Goal: Navigation & Orientation: Understand site structure

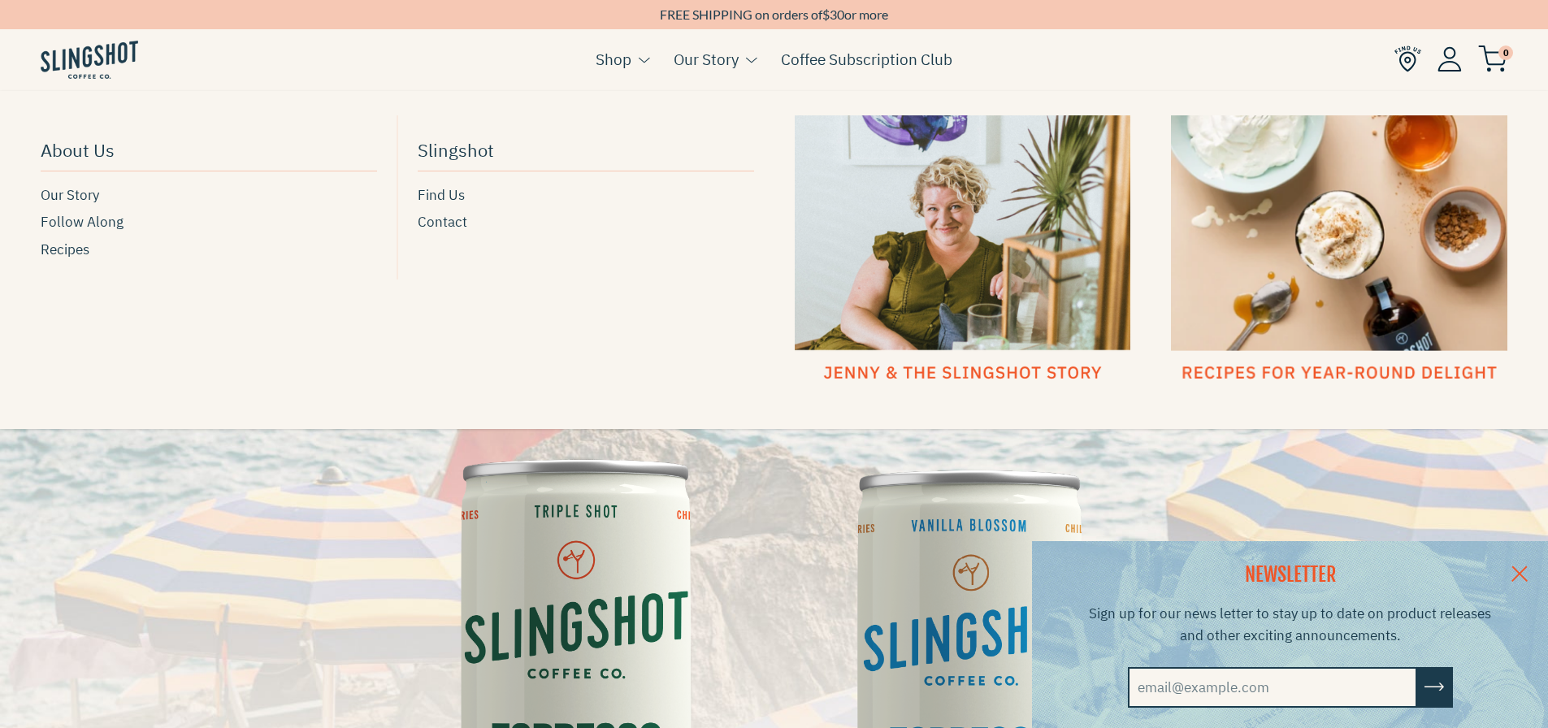
click at [707, 64] on link "Our Story" at bounding box center [706, 59] width 65 height 24
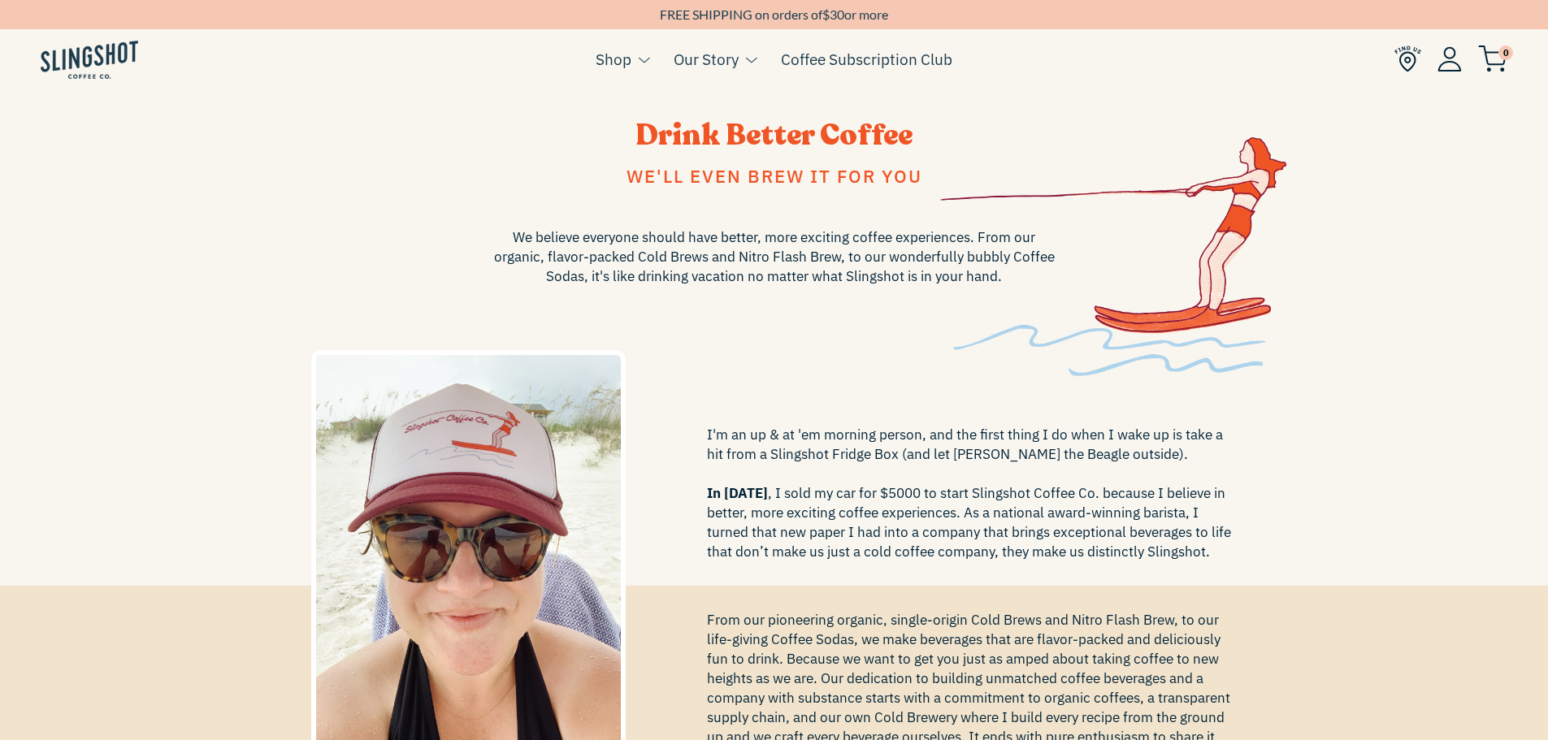
click at [1414, 60] on img at bounding box center [1408, 59] width 27 height 27
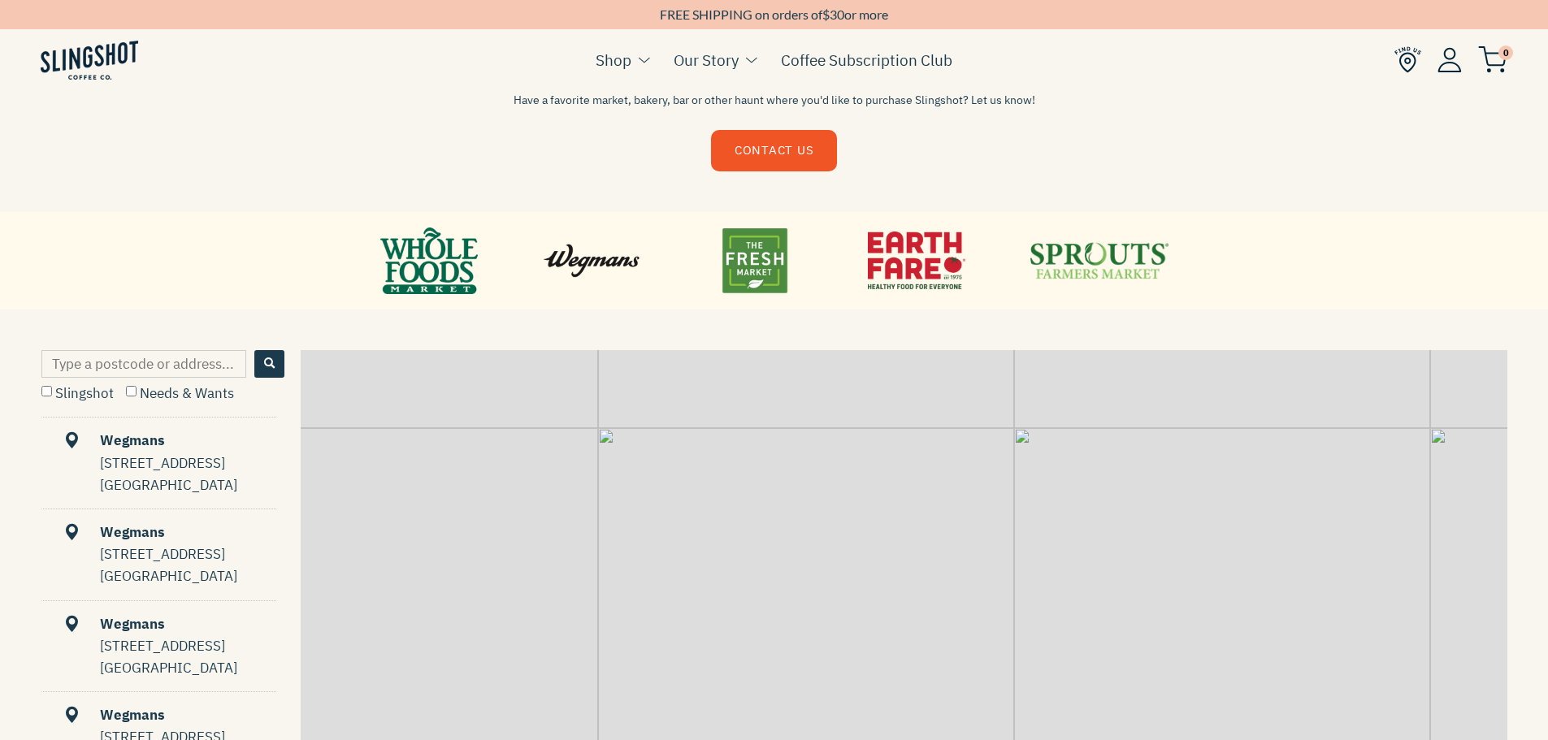
scroll to position [325, 0]
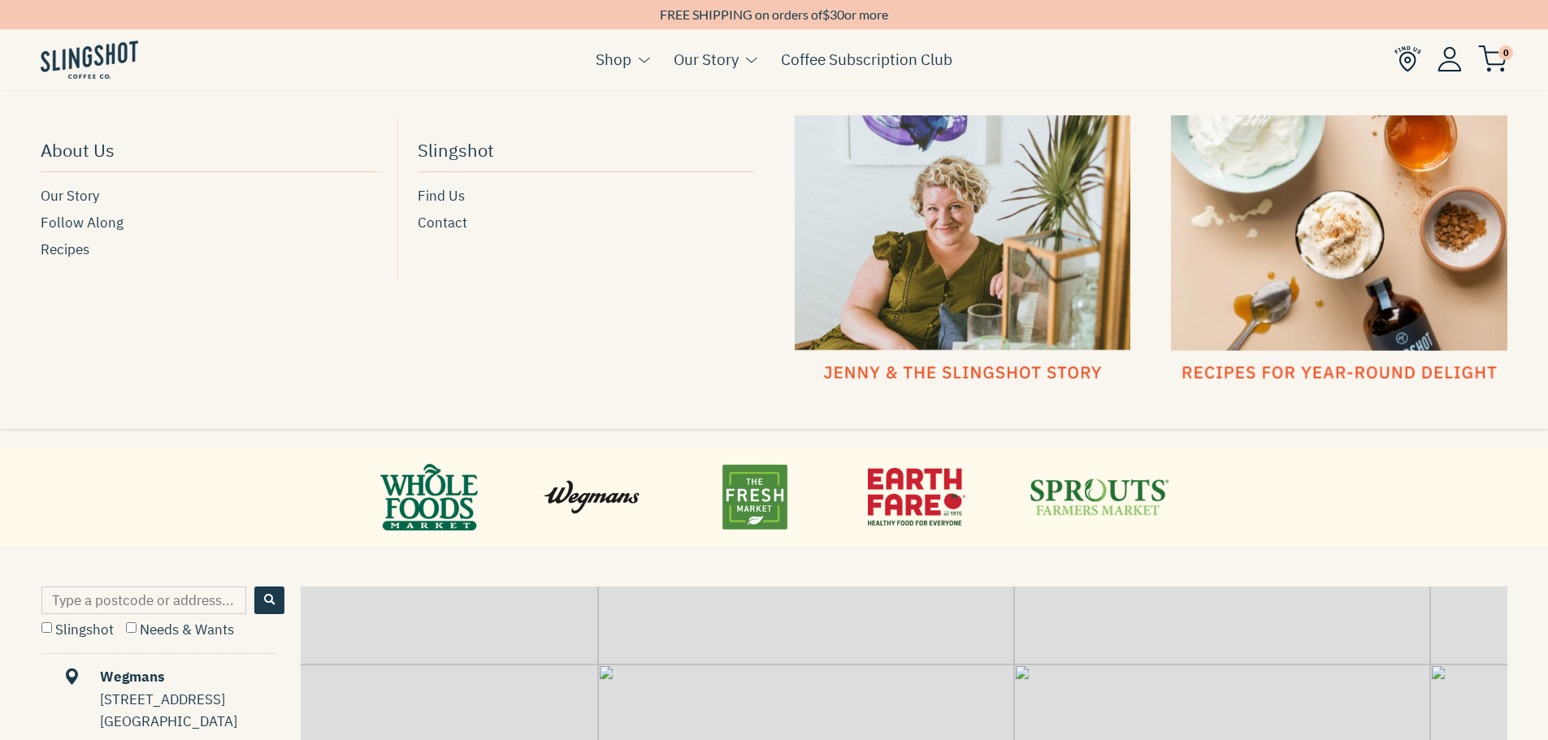
click at [744, 60] on button at bounding box center [748, 60] width 18 height 21
click at [749, 61] on span at bounding box center [752, 60] width 12 height 10
click at [719, 59] on link "Our Story" at bounding box center [706, 59] width 65 height 24
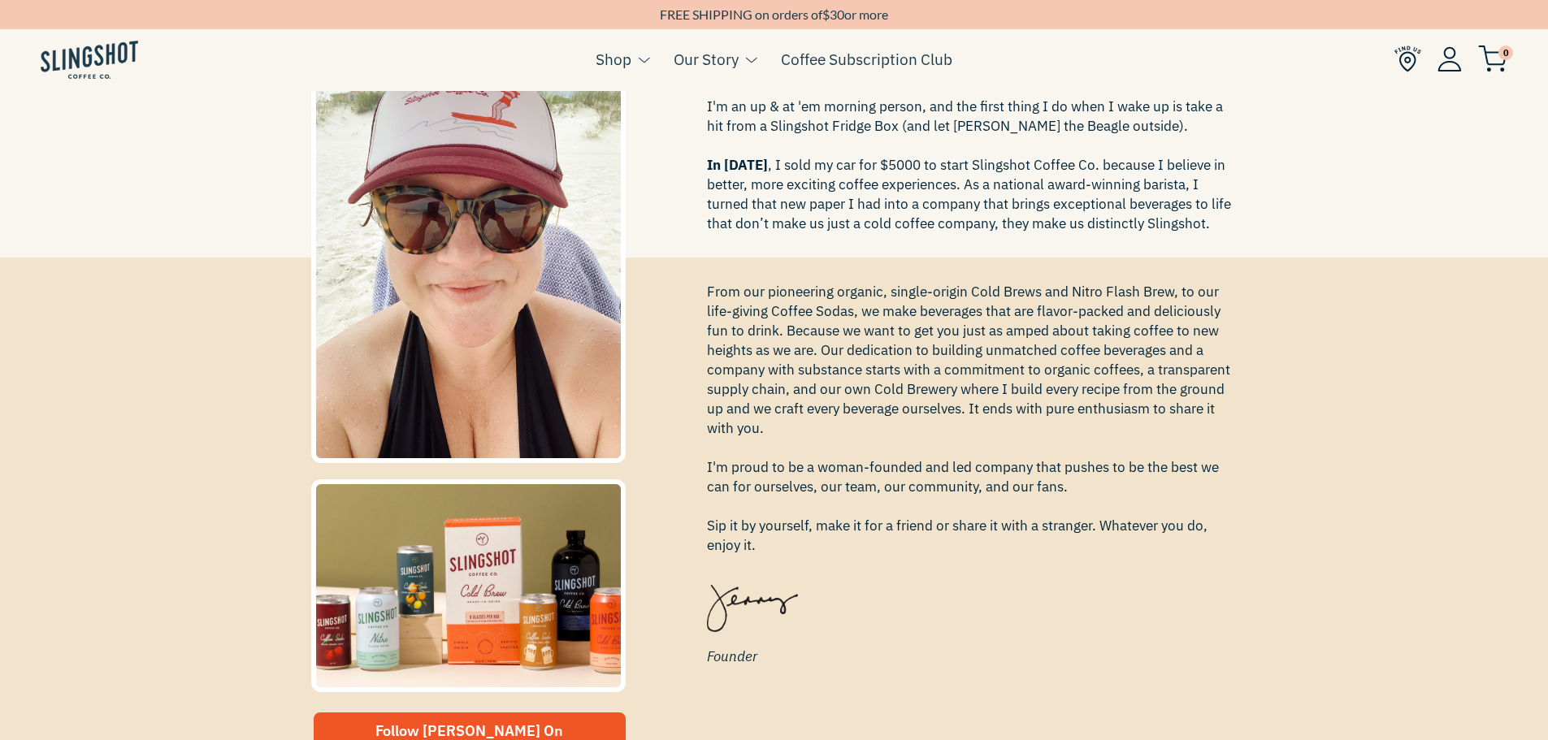
scroll to position [325, 0]
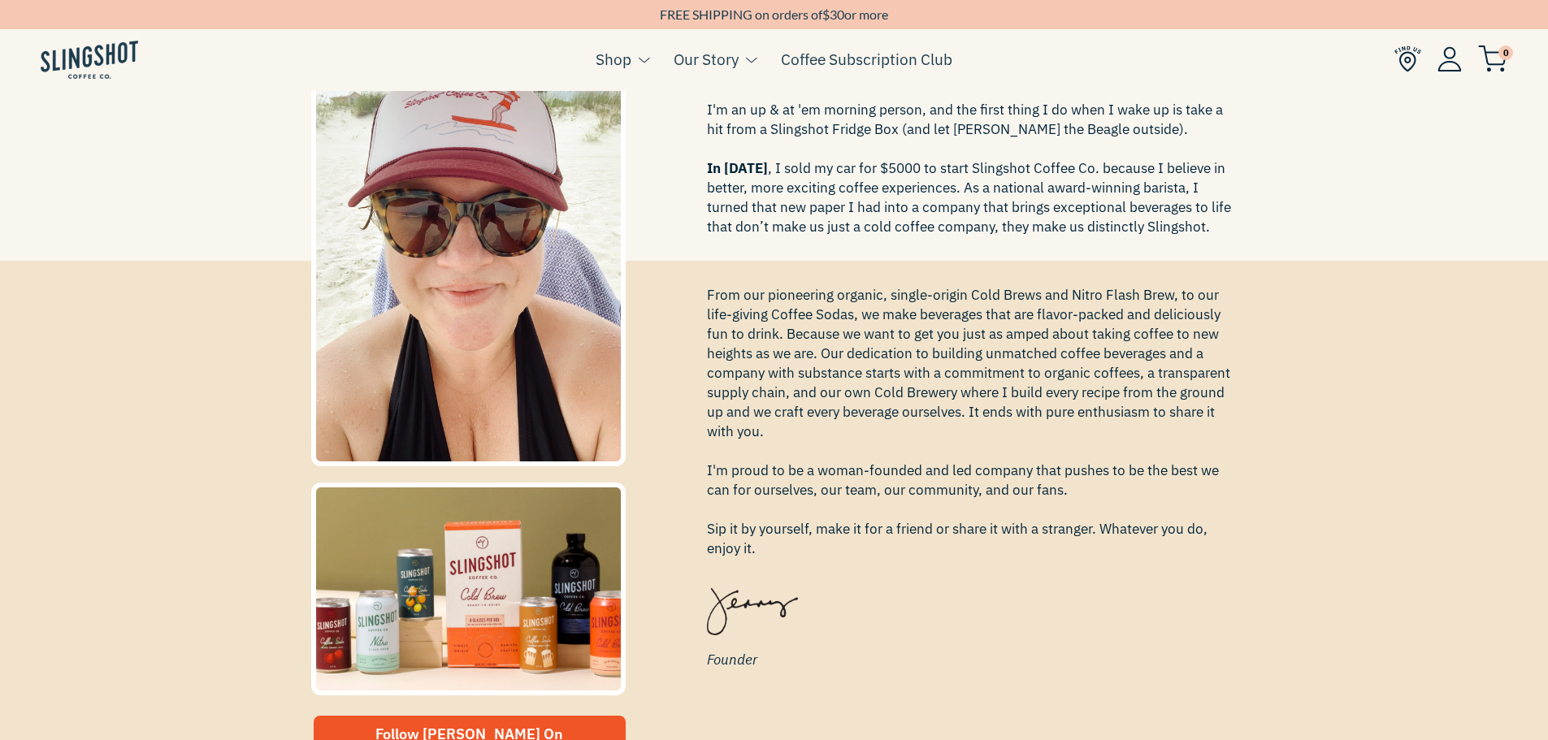
click at [1449, 65] on img at bounding box center [1450, 58] width 24 height 25
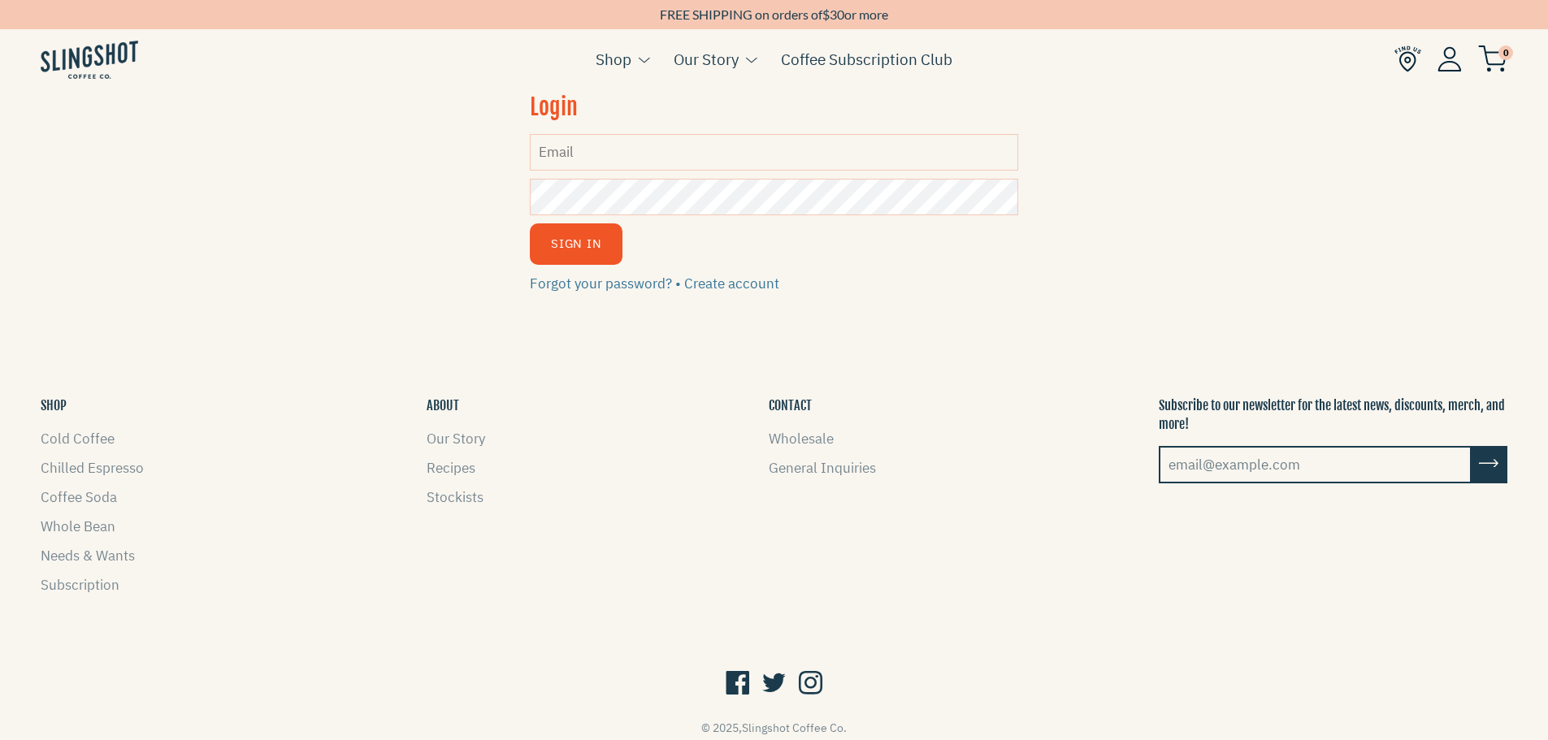
click at [106, 59] on img at bounding box center [90, 60] width 98 height 38
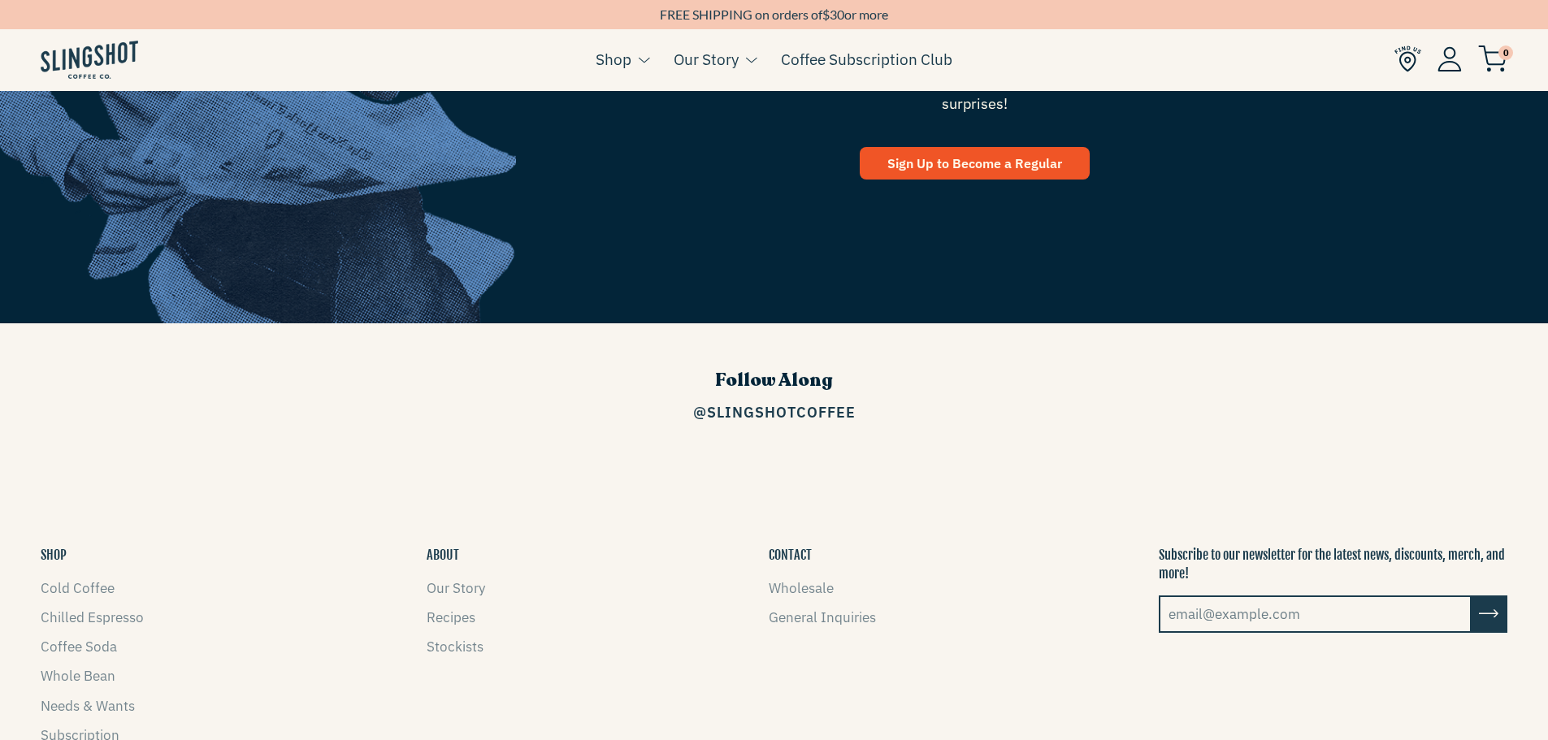
scroll to position [2519, 0]
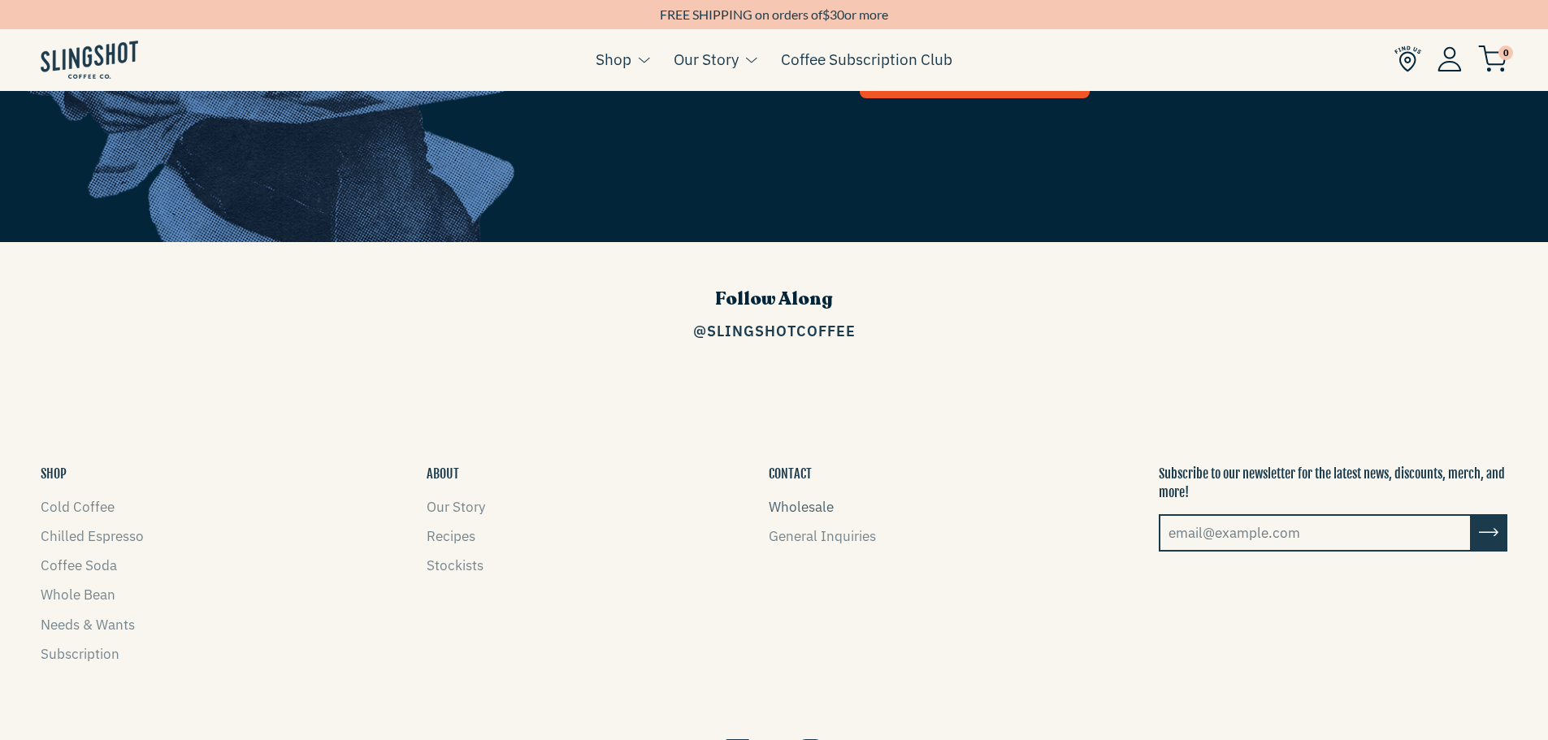
click at [791, 498] on link "Wholesale" at bounding box center [801, 507] width 65 height 18
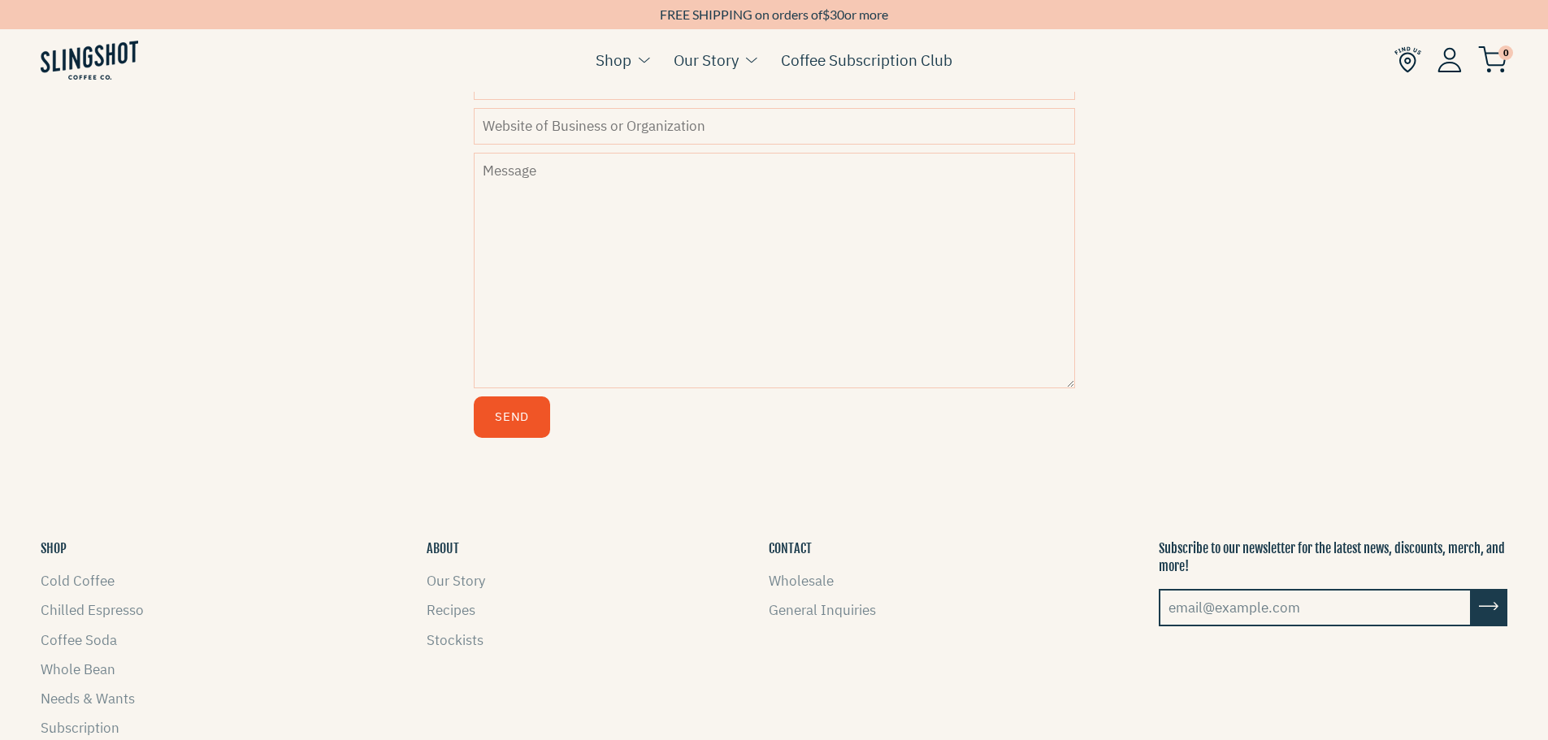
scroll to position [894, 0]
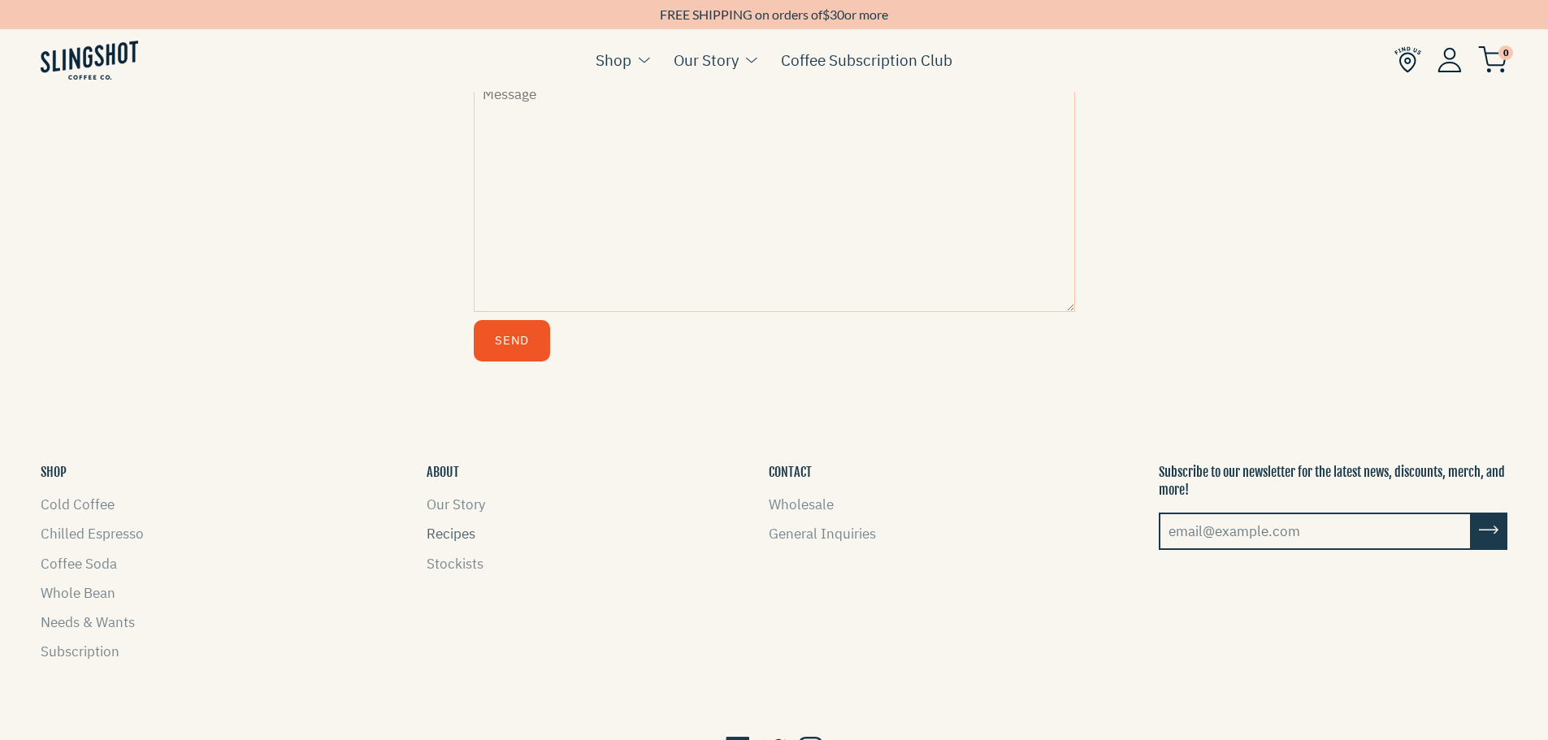
click at [466, 530] on link "Recipes" at bounding box center [451, 534] width 49 height 18
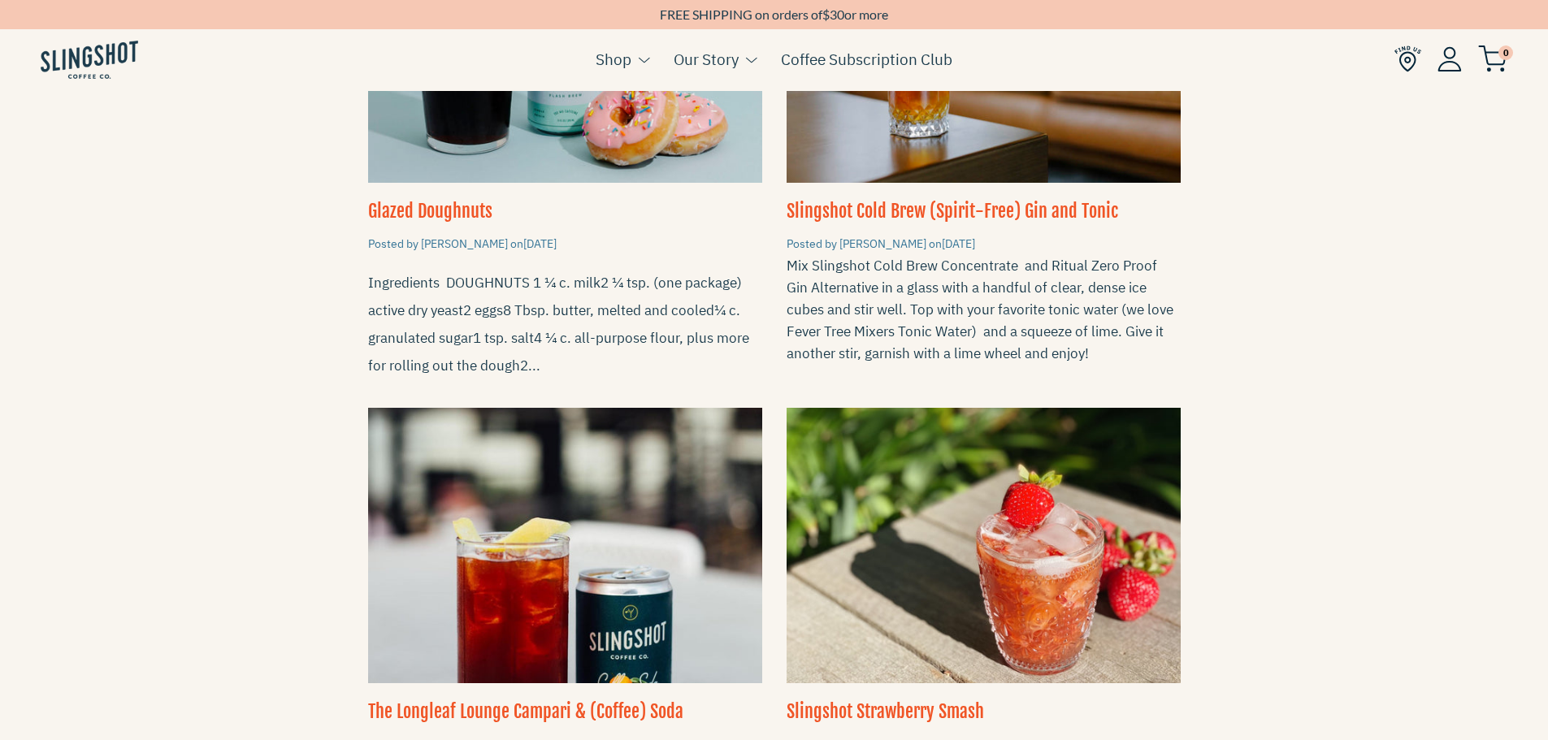
scroll to position [894, 0]
